Goal: Find specific page/section: Find specific page/section

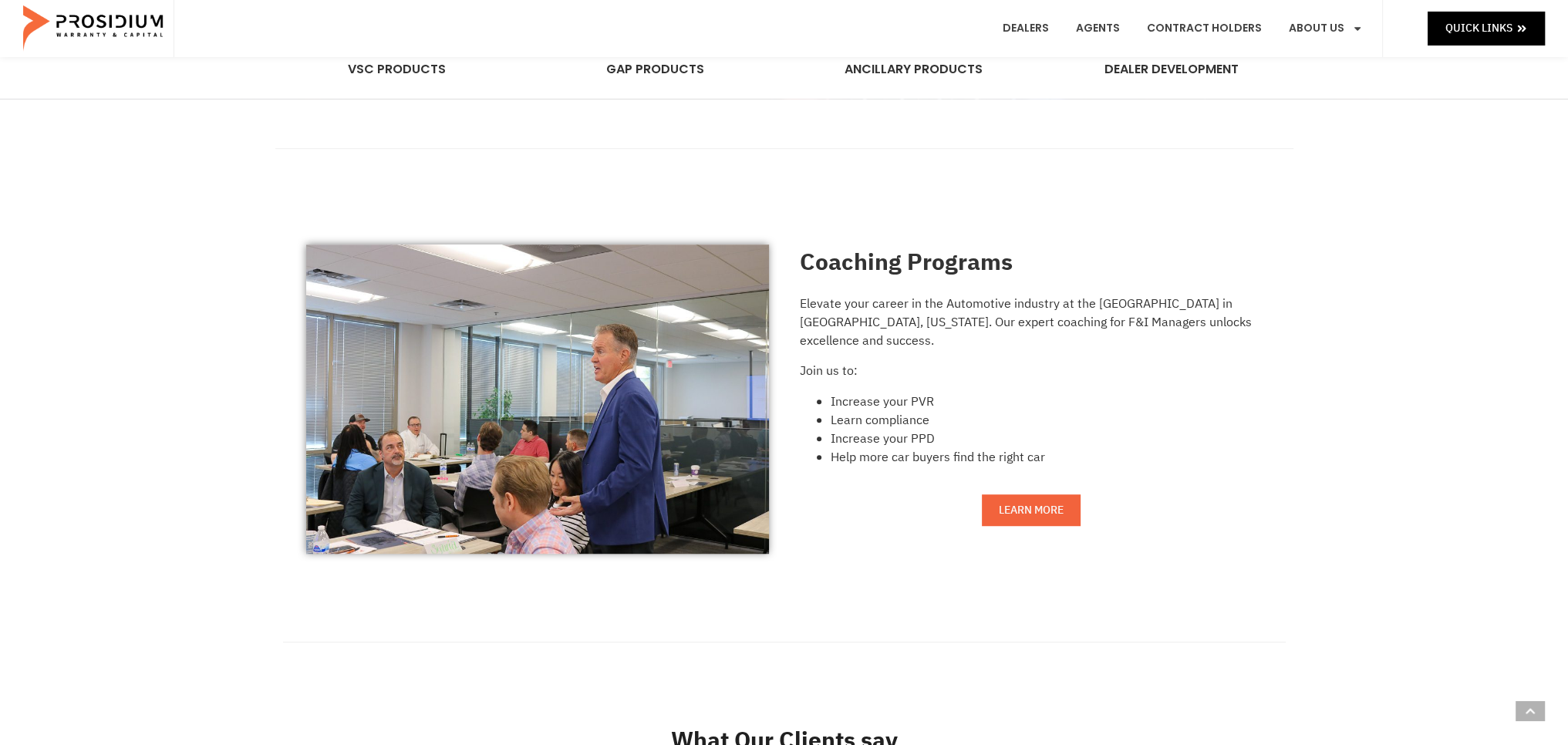
scroll to position [917, 0]
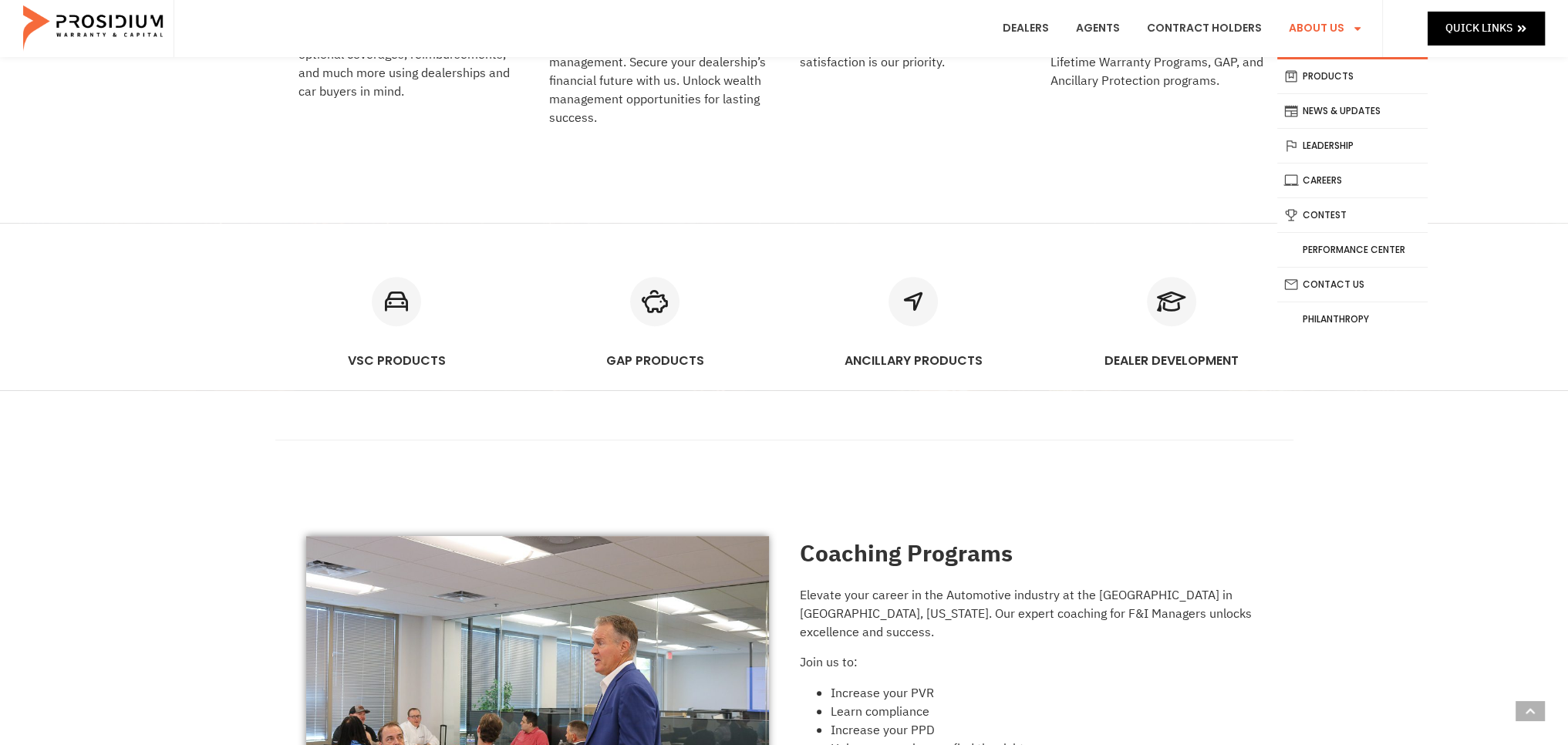
click at [1304, 25] on link "About Us" at bounding box center [1326, 28] width 97 height 57
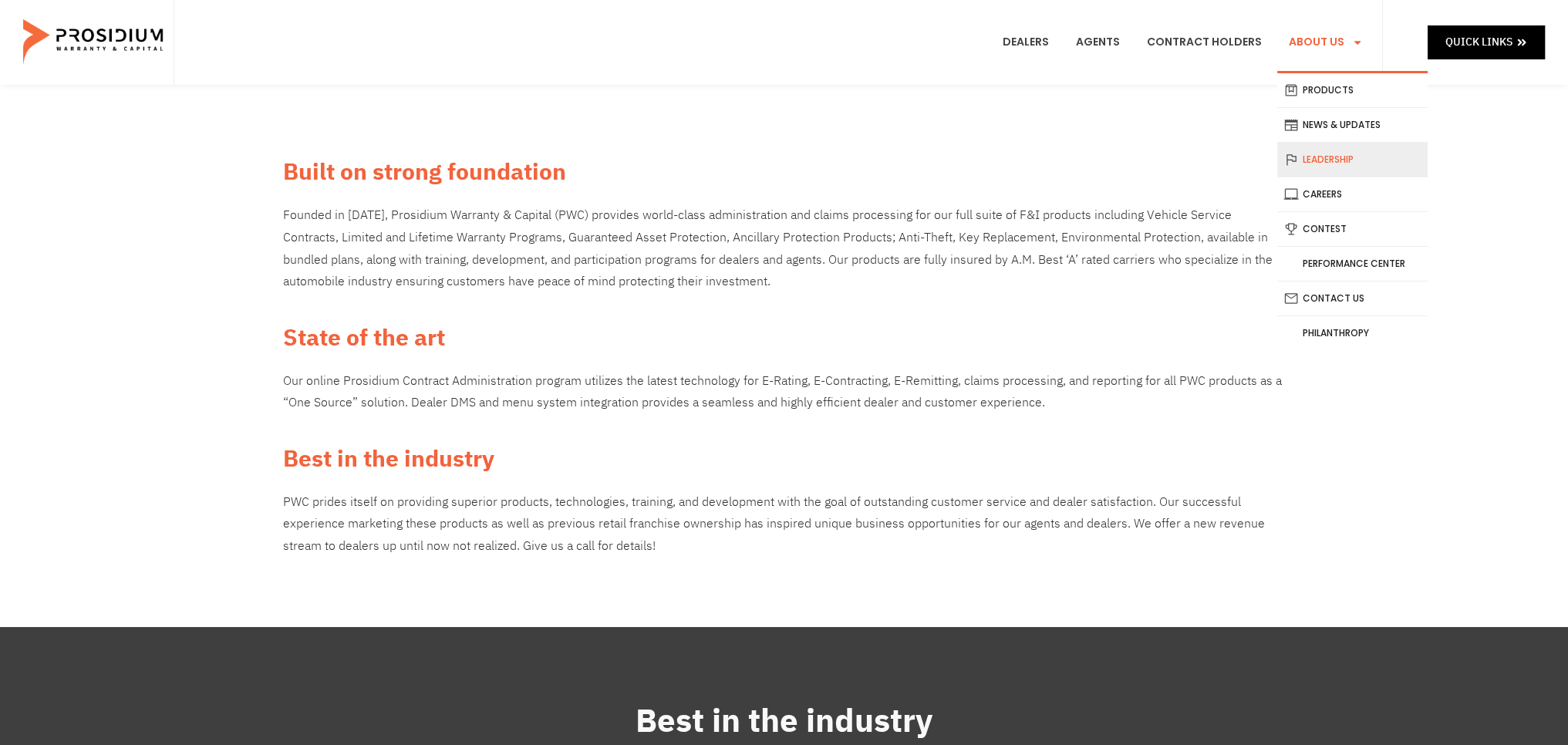
click at [1329, 164] on link "Leadership" at bounding box center [1353, 159] width 150 height 34
